Goal: Information Seeking & Learning: Learn about a topic

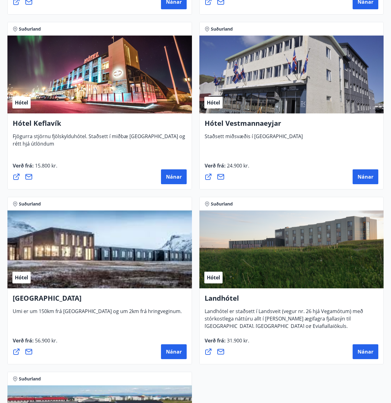
scroll to position [2196, 0]
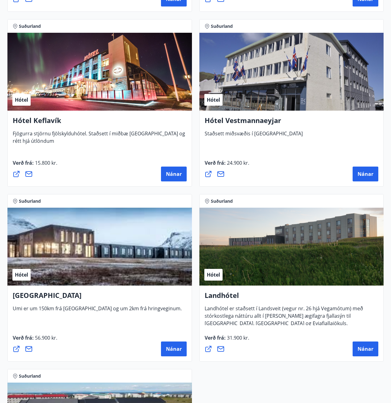
drag, startPoint x: 170, startPoint y: 348, endPoint x: 125, endPoint y: 319, distance: 52.9
click at [125, 319] on div "UMI Hotel Umi er um 150km frá [GEOGRAPHIC_DATA] og um 2km frá hringveginum. Ver…" at bounding box center [99, 324] width 184 height 76
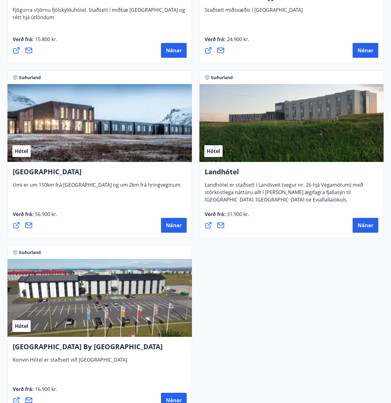
scroll to position [2227, 0]
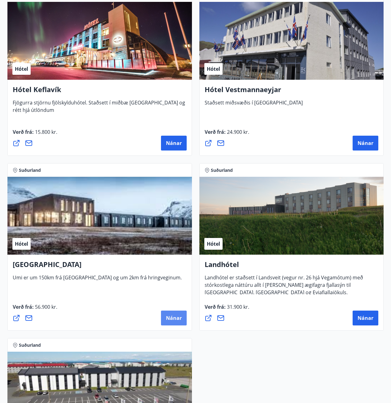
click at [169, 318] on span "Nánar" at bounding box center [174, 318] width 16 height 7
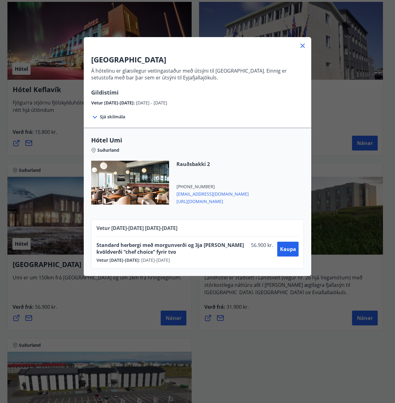
click at [216, 304] on div "UMI Hotel Á hótelinu er glæsilegur veitingastaður með útsýni til [GEOGRAPHIC_DA…" at bounding box center [197, 201] width 395 height 403
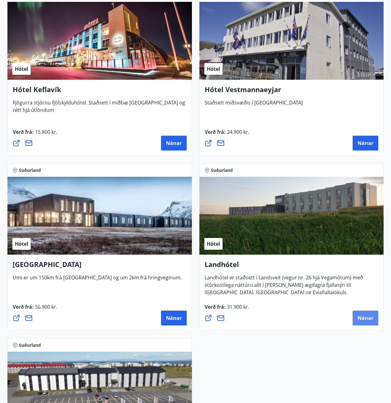
click at [369, 317] on span "Nánar" at bounding box center [365, 318] width 16 height 7
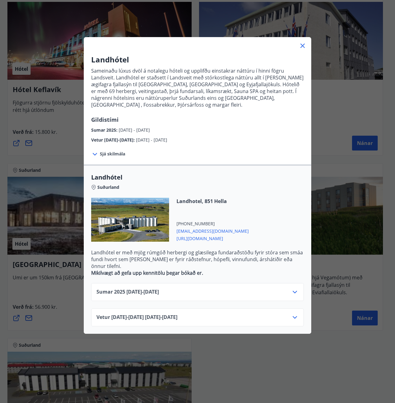
click at [291, 314] on icon at bounding box center [294, 317] width 7 height 7
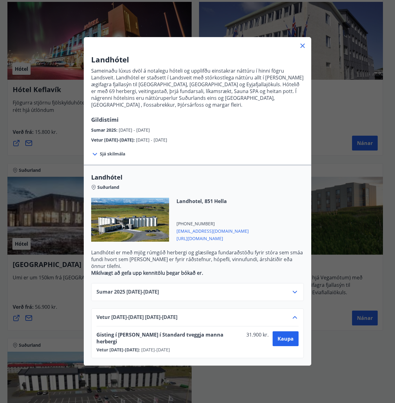
click at [296, 289] on icon at bounding box center [294, 292] width 7 height 7
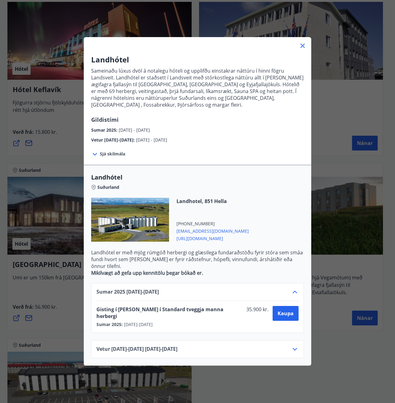
drag, startPoint x: 306, startPoint y: 41, endPoint x: 306, endPoint y: 45, distance: 3.7
click at [306, 43] on div at bounding box center [198, 43] width 228 height 12
click at [302, 47] on icon at bounding box center [303, 46] width 4 height 4
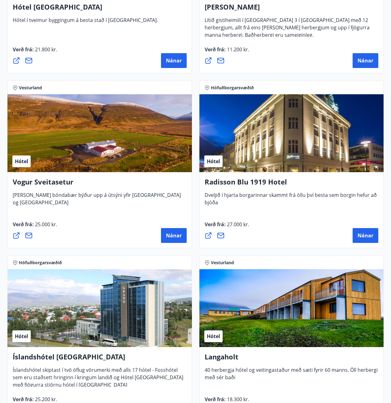
scroll to position [1609, 0]
